Goal: Transaction & Acquisition: Purchase product/service

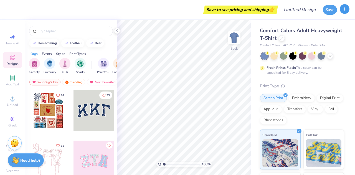
click at [343, 8] on icon "button" at bounding box center [344, 9] width 5 height 5
click at [10, 59] on icon at bounding box center [12, 57] width 5 height 5
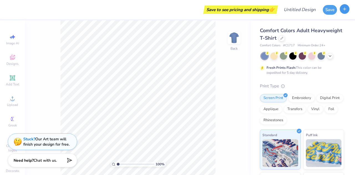
click at [344, 8] on icon "button" at bounding box center [344, 9] width 5 height 5
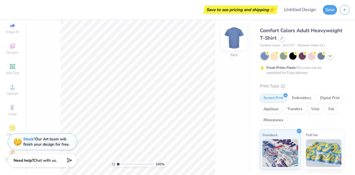
click at [237, 39] on img at bounding box center [234, 38] width 22 height 22
click at [292, 35] on span "Comfort Colors Adult Heavyweight T-Shirt" at bounding box center [301, 34] width 82 height 14
click at [283, 38] on icon at bounding box center [282, 38] width 2 height 2
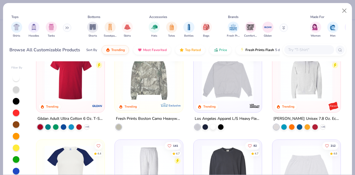
scroll to position [786, 0]
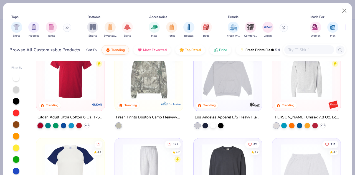
click at [66, 27] on icon at bounding box center [66, 27] width 3 height 3
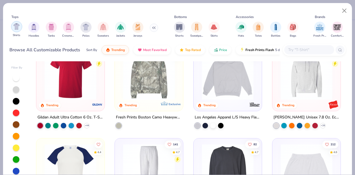
click at [15, 27] on img "filter for Shirts" at bounding box center [16, 26] width 6 height 6
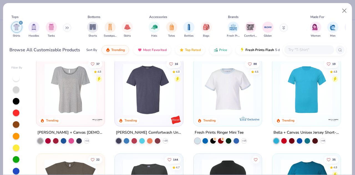
scroll to position [199, 0]
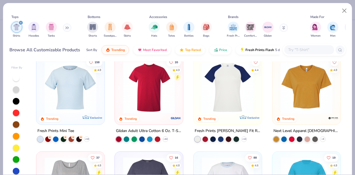
click at [20, 23] on icon "filter for Shirts" at bounding box center [21, 23] width 2 height 2
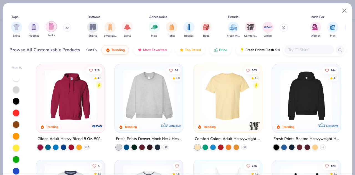
click at [51, 30] on div "filter for Tanks" at bounding box center [51, 26] width 11 height 11
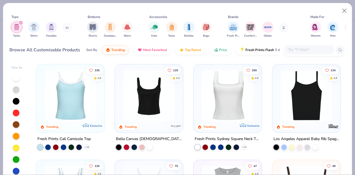
click at [137, 99] on img at bounding box center [148, 96] width 57 height 52
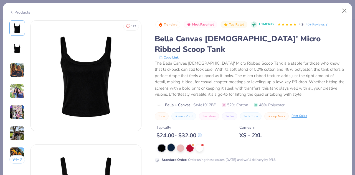
click at [172, 144] on div at bounding box center [170, 147] width 7 height 7
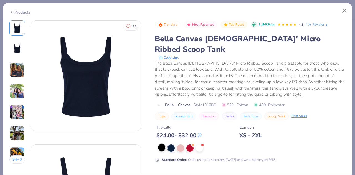
click at [160, 144] on div at bounding box center [161, 147] width 7 height 7
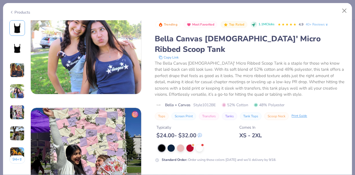
scroll to position [410, 0]
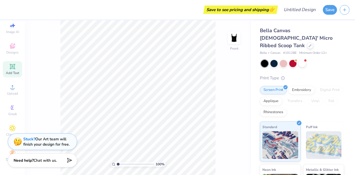
click at [9, 65] on icon at bounding box center [12, 66] width 7 height 7
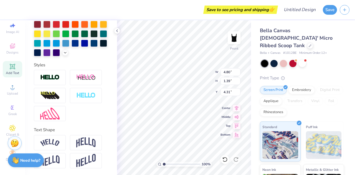
scroll to position [0, 0]
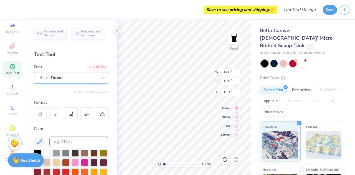
click at [77, 77] on div "Super Dream" at bounding box center [69, 77] width 58 height 9
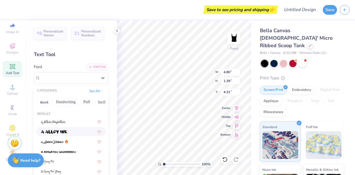
scroll to position [17, 0]
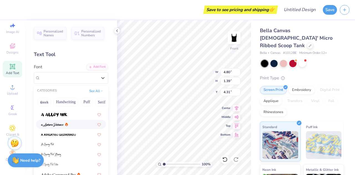
click at [57, 124] on img at bounding box center [52, 125] width 23 height 4
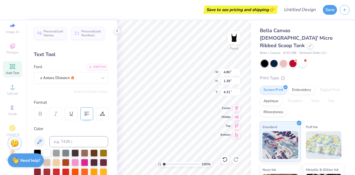
type input "5.51"
type input "1.81"
type input "4.09"
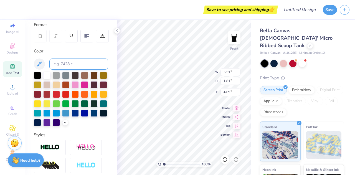
scroll to position [0, 0]
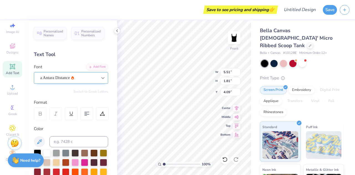
click at [98, 78] on div at bounding box center [103, 78] width 10 height 10
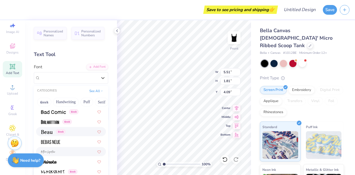
scroll to position [262, 0]
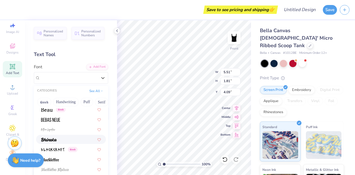
click at [54, 138] on img at bounding box center [49, 140] width 16 height 4
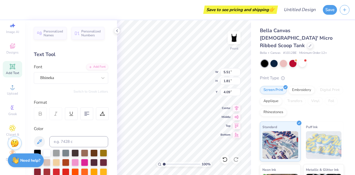
type input "3.32"
type input "1.52"
type input "4.24"
type textarea "T"
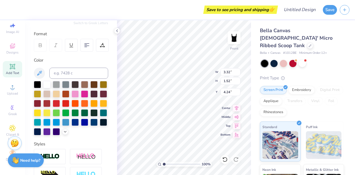
scroll to position [69, 0]
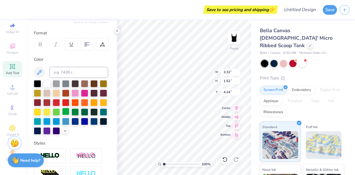
type textarea "St. Pat's Est. 1908"
click at [69, 111] on div at bounding box center [65, 111] width 7 height 7
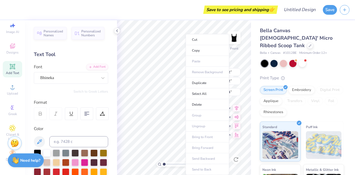
scroll to position [4, 1]
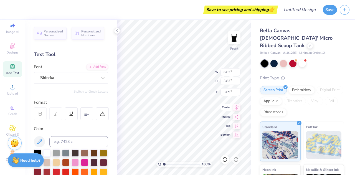
type input "1.18"
type input "6.13"
type input "3.88"
type textarea "St. Pat's"
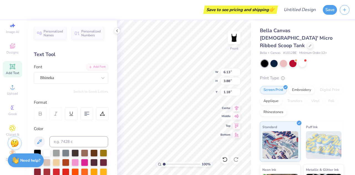
scroll to position [4, 1]
click at [308, 105] on div "Vinyl" at bounding box center [316, 101] width 16 height 8
type input "1.27"
type input "5.82"
type input "1.53"
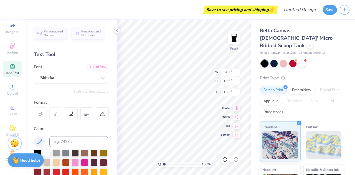
type input "1.23"
type textarea "St. Pat's"
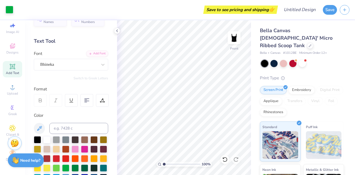
scroll to position [0, 0]
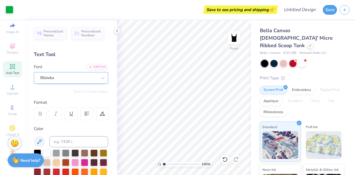
click at [55, 76] on div "Bhineka" at bounding box center [69, 77] width 58 height 9
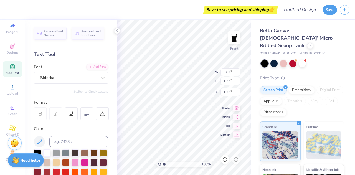
scroll to position [156, 0]
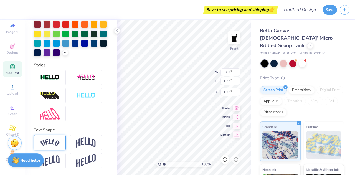
click at [51, 143] on img at bounding box center [49, 142] width 19 height 7
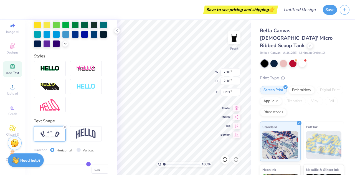
type input "7.18"
type input "2.18"
type input "0.91"
click at [78, 139] on img at bounding box center [85, 133] width 19 height 11
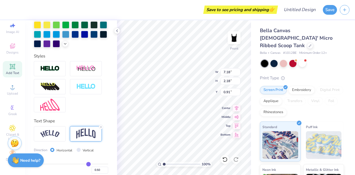
type input "5.82"
type input "2.45"
type input "0.77"
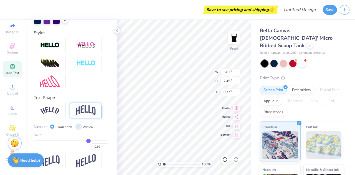
click at [78, 127] on input "Vertical" at bounding box center [79, 126] width 4 height 4
radio input "true"
type input "5.80"
type input "1.53"
type input "1.23"
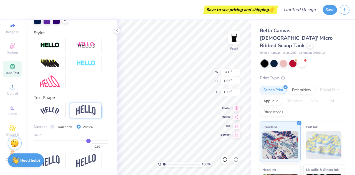
type input "0.48"
type input "0.55"
type input "0.62"
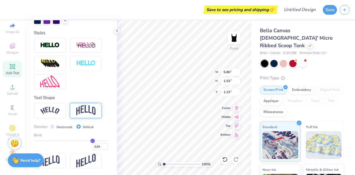
type input "0.62"
type input "0.7"
type input "0.70"
type input "0.76"
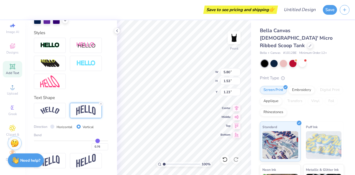
type input "0.84"
type input "0.94"
type input "0.97"
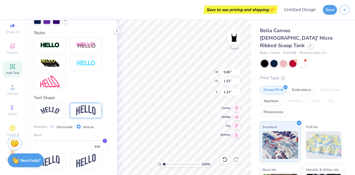
type input "0.97"
type input "1"
type input "1.00"
drag, startPoint x: 84, startPoint y: 140, endPoint x: 103, endPoint y: 141, distance: 19.4
type input "1"
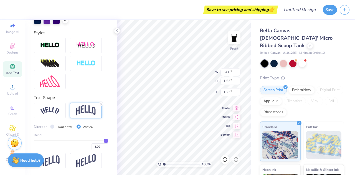
click at [103, 141] on input "range" at bounding box center [71, 140] width 74 height 1
type input "5.96"
type input "0.95"
type input "0.64"
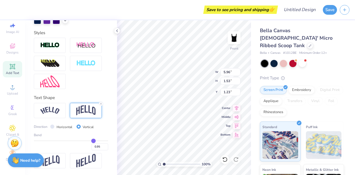
type input "0.64"
type input "0.47"
type input "0.29"
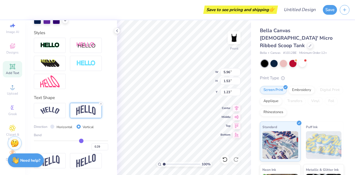
type input "0.19"
type input "0.12"
type input "0.05"
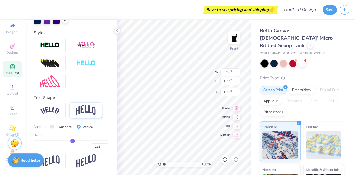
type input "0.05"
type input "0"
type input "0.00"
type input "-0.06"
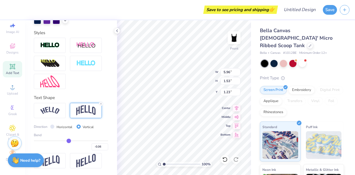
type input "-0.09"
type input "-0.14"
type input "-0.2"
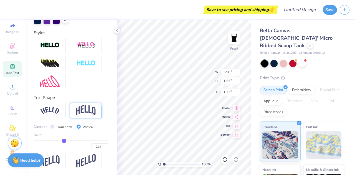
type input "-0.20"
type input "-0.24"
type input "-0.25"
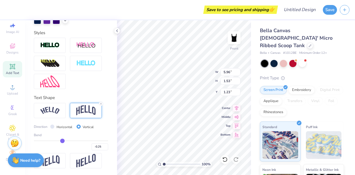
type input "-0.27"
type input "-0.28"
type input "-0.3"
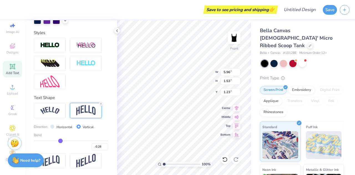
type input "-0.30"
type input "-0.31"
drag, startPoint x: 102, startPoint y: 141, endPoint x: 59, endPoint y: 139, distance: 43.6
type input "-0.31"
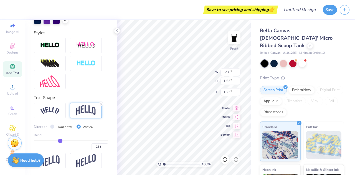
click at [59, 140] on input "range" at bounding box center [71, 140] width 74 height 1
type input "5.85"
click at [53, 127] on input "Horizontal" at bounding box center [52, 126] width 4 height 4
radio input "true"
type input "5.82"
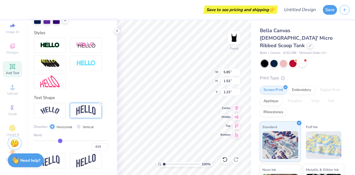
type input "1.81"
type input "1.09"
click at [78, 127] on input "Vertical" at bounding box center [79, 126] width 4 height 4
radio input "true"
type input "5.85"
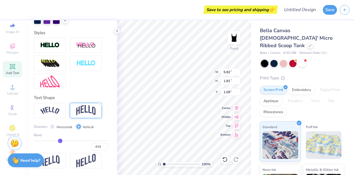
type input "1.53"
type input "1.23"
type input "-0.29"
type input "-0.28"
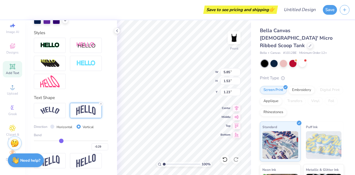
type input "-0.28"
type input "-0.27"
type input "-0.26"
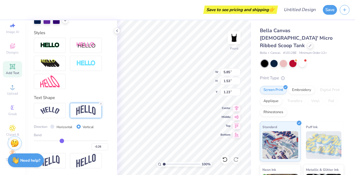
type input "-0.25"
type input "-0.26"
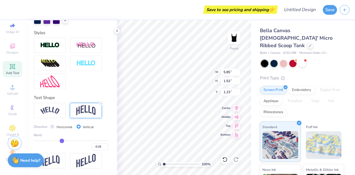
click at [60, 140] on input "range" at bounding box center [71, 140] width 74 height 1
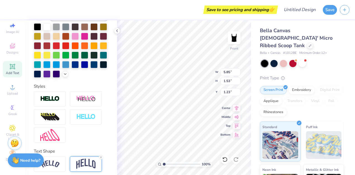
scroll to position [0, 0]
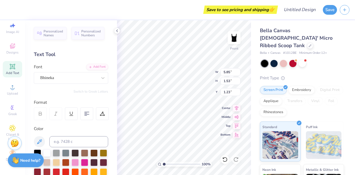
click at [85, 133] on div "Color" at bounding box center [71, 165] width 74 height 78
click at [65, 139] on input at bounding box center [78, 141] width 59 height 11
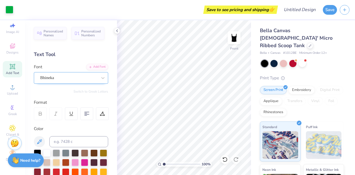
click at [70, 78] on div "Bhineka" at bounding box center [69, 77] width 58 height 9
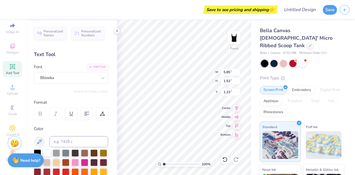
scroll to position [4, 1]
type textarea "St. Pat's"
click at [258, 93] on div "Bella Canvas [DEMOGRAPHIC_DATA]' Micro Ribbed Scoop Tank Bella + Canvas # 1012B…" at bounding box center [303, 133] width 104 height 227
click at [13, 65] on icon at bounding box center [12, 66] width 7 height 7
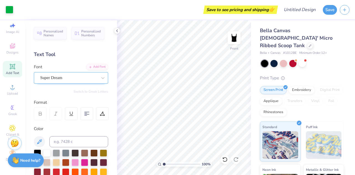
click at [76, 78] on div "Super Dream" at bounding box center [69, 77] width 58 height 9
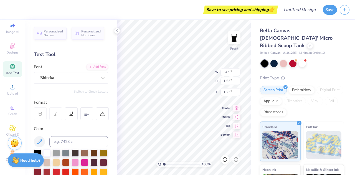
click at [61, 88] on div "Personalized Names Personalized Numbers Text Tool Add Font Font Bhineka Switch …" at bounding box center [71, 97] width 92 height 155
click at [10, 66] on div "Add Text" at bounding box center [12, 69] width 19 height 16
click at [90, 77] on div "Super Dream" at bounding box center [69, 77] width 58 height 9
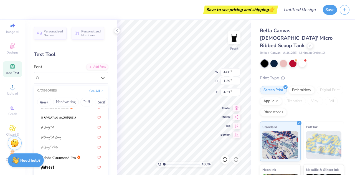
scroll to position [47, 0]
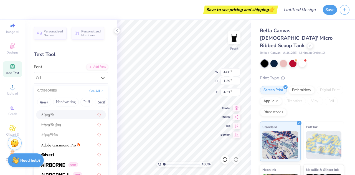
type input "bh"
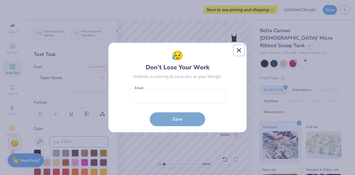
click at [240, 51] on button "Close" at bounding box center [239, 50] width 11 height 11
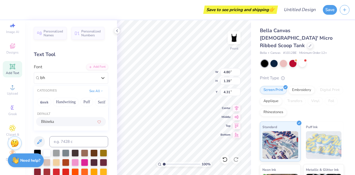
click at [60, 116] on div "Default" at bounding box center [71, 114] width 74 height 5
click at [55, 121] on div "Bhineka" at bounding box center [71, 122] width 60 height 6
type input "bh"
type input "3.32"
type input "1.52"
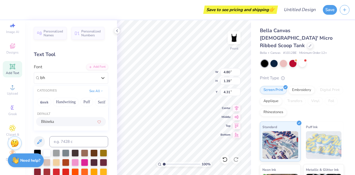
type input "4.24"
type textarea "T"
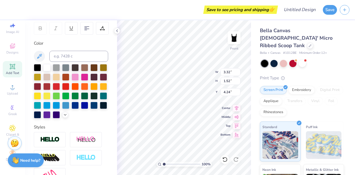
scroll to position [86, 0]
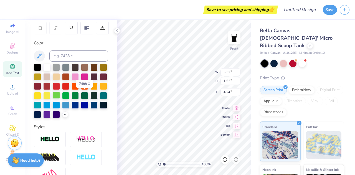
type textarea "Etx. 1908"
click at [60, 93] on div at bounding box center [56, 95] width 7 height 7
click at [69, 93] on div at bounding box center [65, 95] width 7 height 7
type input "3.40"
type input "0.73"
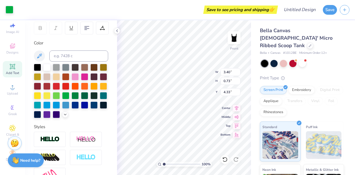
scroll to position [4, 1]
type textarea "Est. 1908"
type input "3.08"
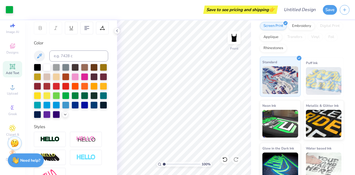
scroll to position [0, 0]
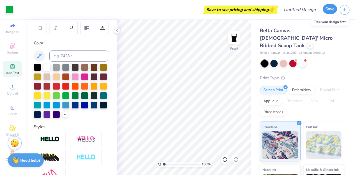
click at [330, 9] on button "Save" at bounding box center [330, 9] width 14 height 10
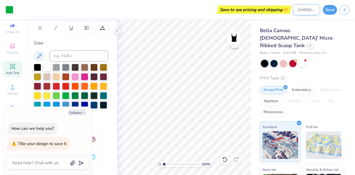
type textarea "x"
click at [306, 14] on input "Design Title" at bounding box center [306, 9] width 27 height 11
type input "s"
type textarea "x"
type input "st"
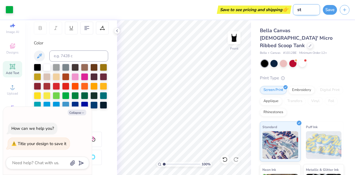
type textarea "x"
type input "st"
type textarea "x"
type input "st p"
type textarea "x"
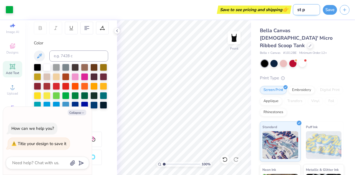
type input "[GEOGRAPHIC_DATA]"
type textarea "x"
type input "st pat"
type textarea "x"
type input "st pats"
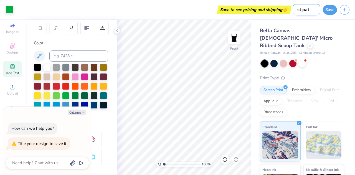
type textarea "x"
type input "st pats"
type textarea "x"
type input "st pats t"
type textarea "x"
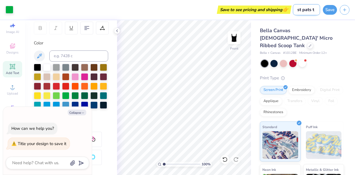
type input "st pats ta"
type textarea "x"
type input "st pats tan"
type textarea "x"
type input "st pats tank"
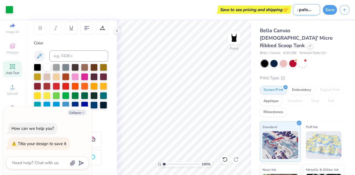
type textarea "x"
type input "st pats tank"
click at [331, 10] on button "Save" at bounding box center [330, 9] width 14 height 10
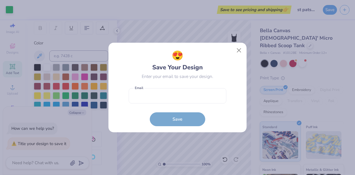
click at [149, 108] on form "Email is a required field Email Save" at bounding box center [178, 105] width 98 height 41
click at [145, 98] on input "email" at bounding box center [178, 95] width 98 height 15
type input "[EMAIL_ADDRESS][DOMAIN_NAME]"
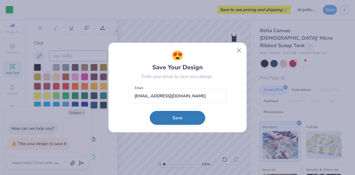
click at [173, 118] on button "Save" at bounding box center [177, 118] width 55 height 14
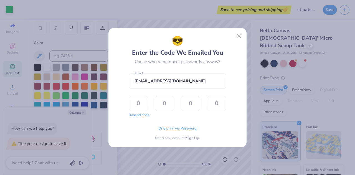
type input "8"
type input "0"
type input "5"
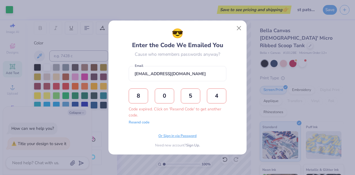
type input "4"
click at [137, 122] on button "Resend code" at bounding box center [139, 122] width 21 height 6
type textarea "x"
click at [139, 97] on input "text" at bounding box center [138, 95] width 19 height 15
type input "5"
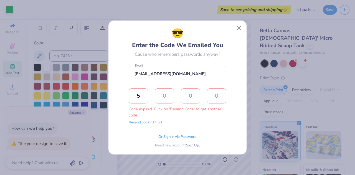
type input "6"
type input "8"
type input "5"
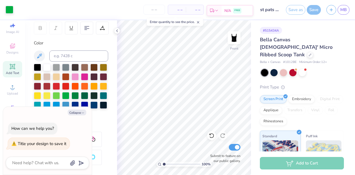
click at [212, 12] on icon at bounding box center [212, 10] width 4 height 4
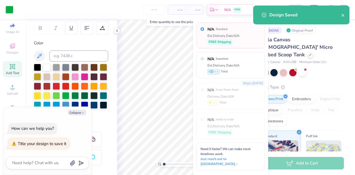
type textarea "x"
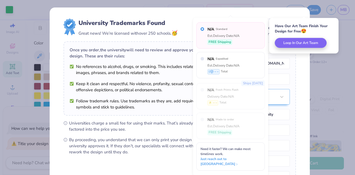
click at [254, 10] on div "University Trademarks Found Great news! We’re licensed with over 250 schools. 🥳…" at bounding box center [180, 120] width 260 height 226
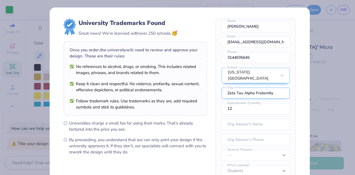
scroll to position [29, 0]
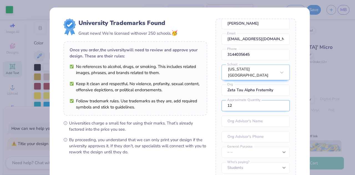
click at [234, 107] on input "12" at bounding box center [256, 105] width 68 height 11
type input "1"
type input "50"
click at [195, 147] on span "By proceeding, you understand that we can only print your design if the univers…" at bounding box center [138, 146] width 138 height 18
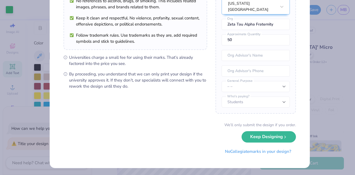
click at [255, 142] on div "We’ll only submit the design if you order. Keep Designing No Collegiate marks i…" at bounding box center [179, 139] width 232 height 35
click at [267, 137] on button "Keep Designing" at bounding box center [269, 135] width 54 height 11
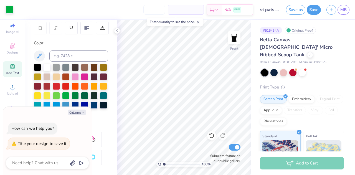
scroll to position [2, 0]
type textarea "x"
click at [287, 163] on div "Add to Cart" at bounding box center [302, 163] width 84 height 12
click at [296, 164] on div "Add to Cart" at bounding box center [302, 163] width 84 height 12
click at [181, 8] on span "– –" at bounding box center [176, 10] width 11 height 6
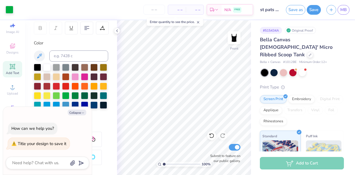
click at [179, 6] on div "– – Per Item" at bounding box center [177, 9] width 18 height 9
click at [152, 6] on input "number" at bounding box center [154, 10] width 22 height 10
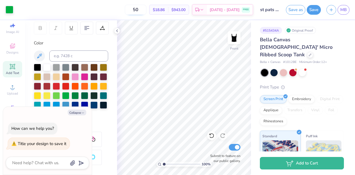
click at [146, 11] on input "50" at bounding box center [136, 10] width 22 height 10
type input "5"
type input "7"
type input "5"
type input "3"
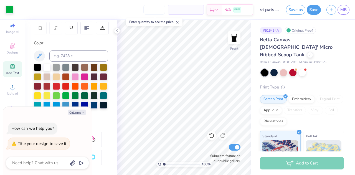
type input "3"
type input "25"
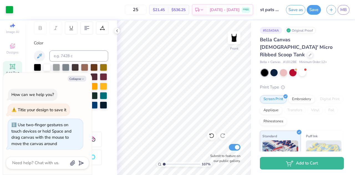
type input "1.0662749384819"
type textarea "x"
type input "1.2660770012033"
type input "2"
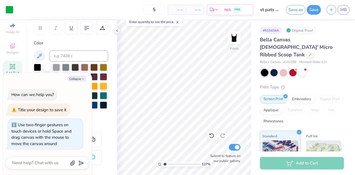
type input "50"
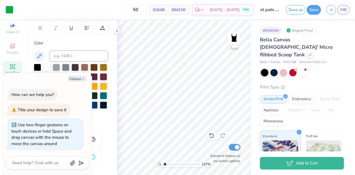
click at [84, 49] on div "Color" at bounding box center [71, 79] width 74 height 78
click at [9, 50] on span "Designs" at bounding box center [12, 52] width 12 height 4
type input "1.2660770012033"
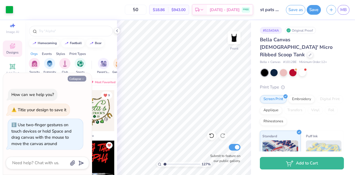
click at [79, 80] on button "Collapse" at bounding box center [77, 79] width 19 height 6
type textarea "x"
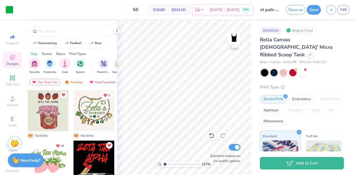
scroll to position [16, 0]
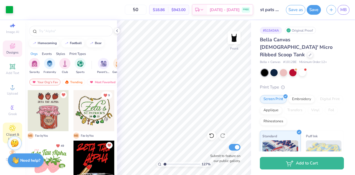
click at [10, 127] on div "Clipart & logos" at bounding box center [12, 133] width 19 height 21
type input "1.2660770012033"
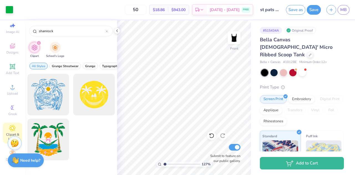
type input "shamrock"
click at [57, 48] on img "filter for School's Logo" at bounding box center [55, 47] width 6 height 6
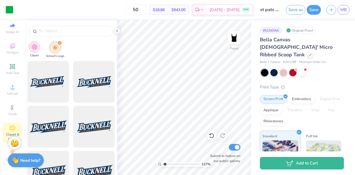
click at [37, 48] on img "filter for Clipart" at bounding box center [34, 47] width 6 height 6
type input "shamrock"
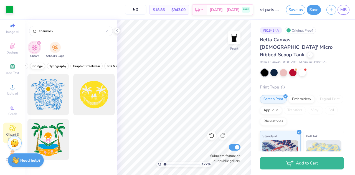
scroll to position [0, 0]
